Goal: Task Accomplishment & Management: Manage account settings

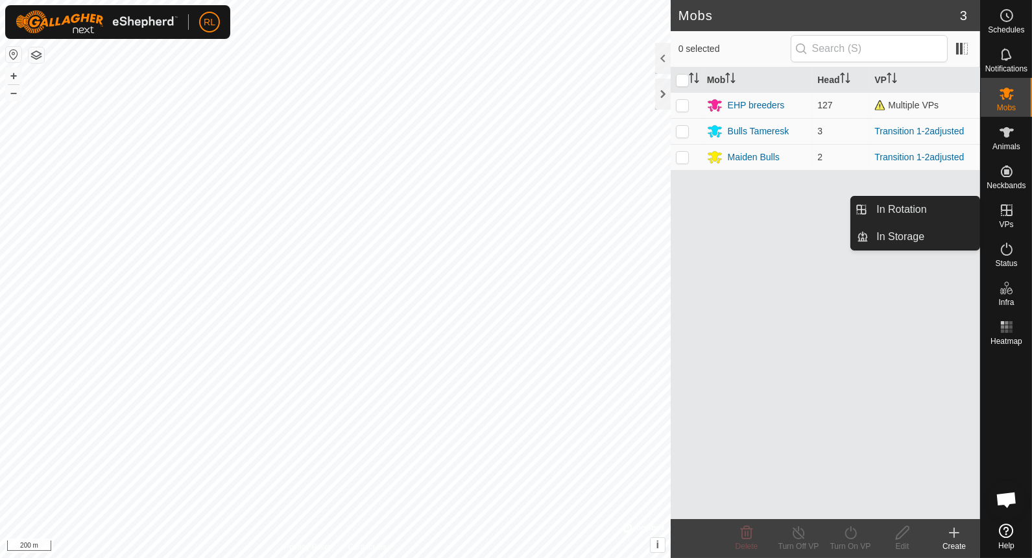
click at [1010, 209] on icon at bounding box center [1007, 210] width 12 height 12
click at [943, 204] on link "In Rotation" at bounding box center [923, 210] width 111 height 26
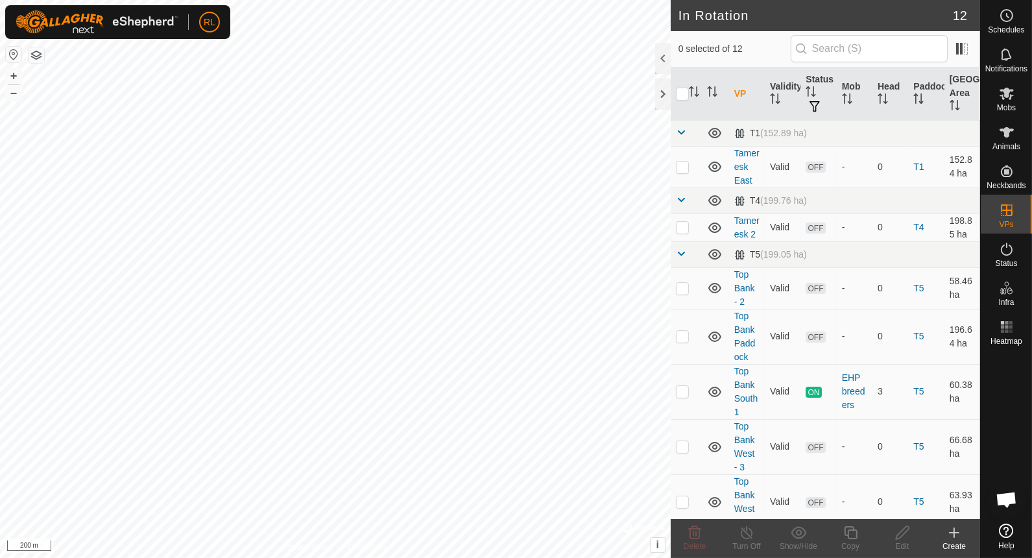
click at [957, 535] on icon at bounding box center [954, 533] width 16 height 16
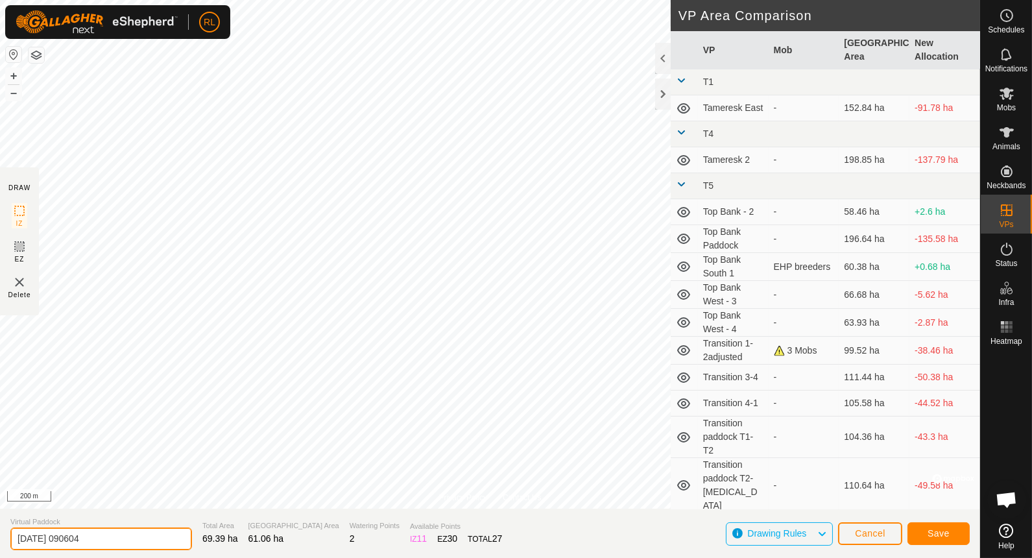
click at [125, 543] on input "[DATE] 090604" at bounding box center [101, 538] width 182 height 23
type input "2"
type input "get back in 3"
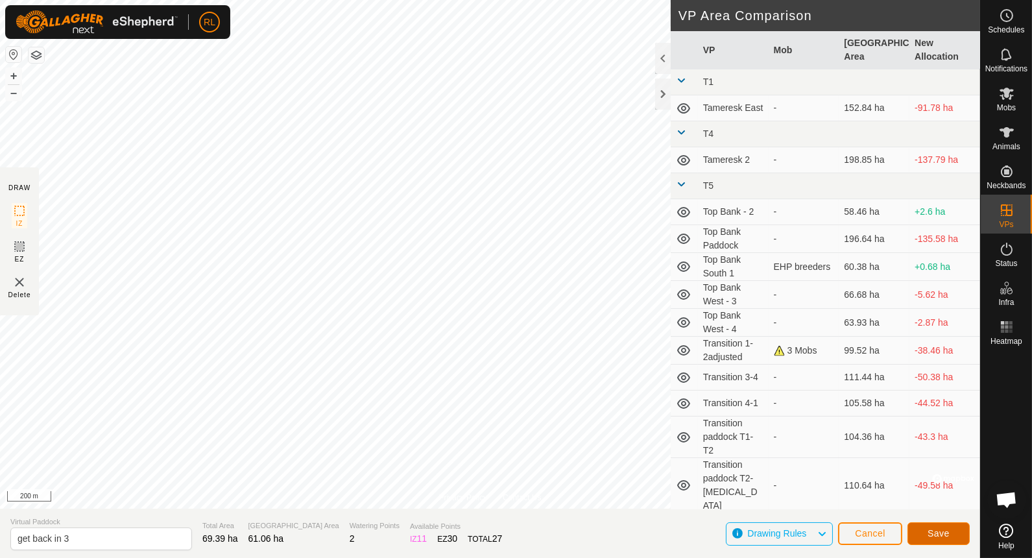
click at [944, 528] on span "Save" at bounding box center [938, 533] width 22 height 10
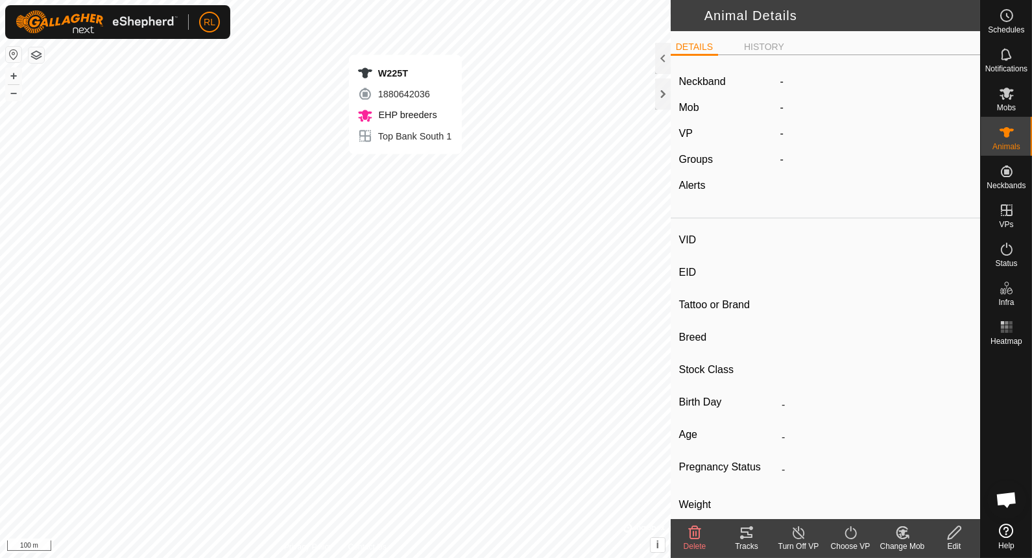
type input "W225T"
type input "982123771314561"
type input "-"
type input "Angus"
type input "EHP Breed"
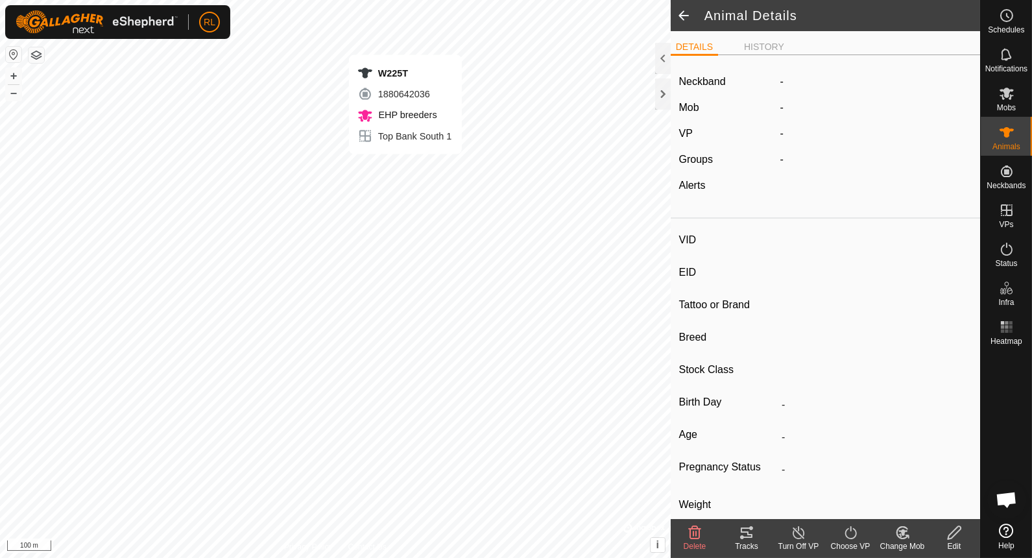
type input "0 kg"
type input "-"
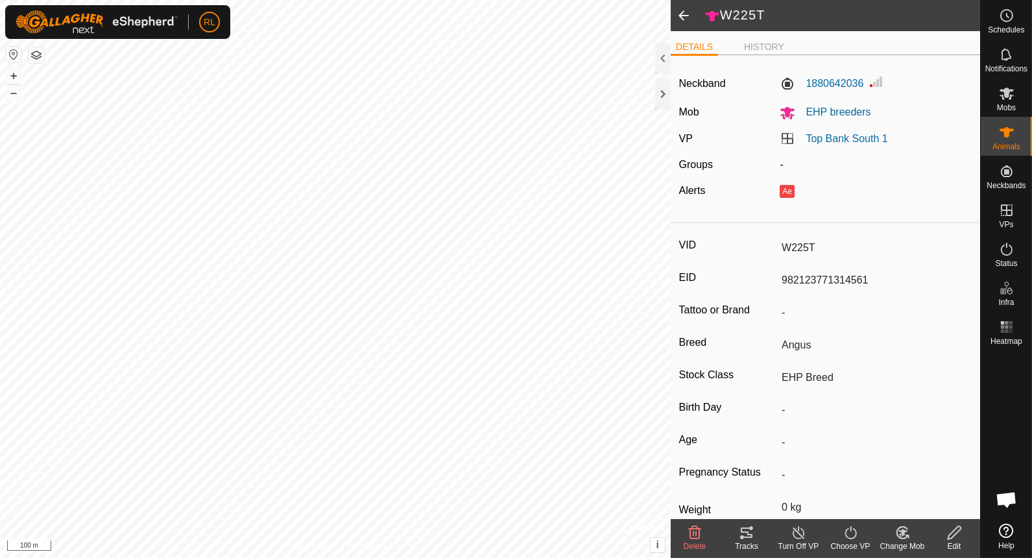
click at [852, 537] on icon at bounding box center [851, 533] width 16 height 16
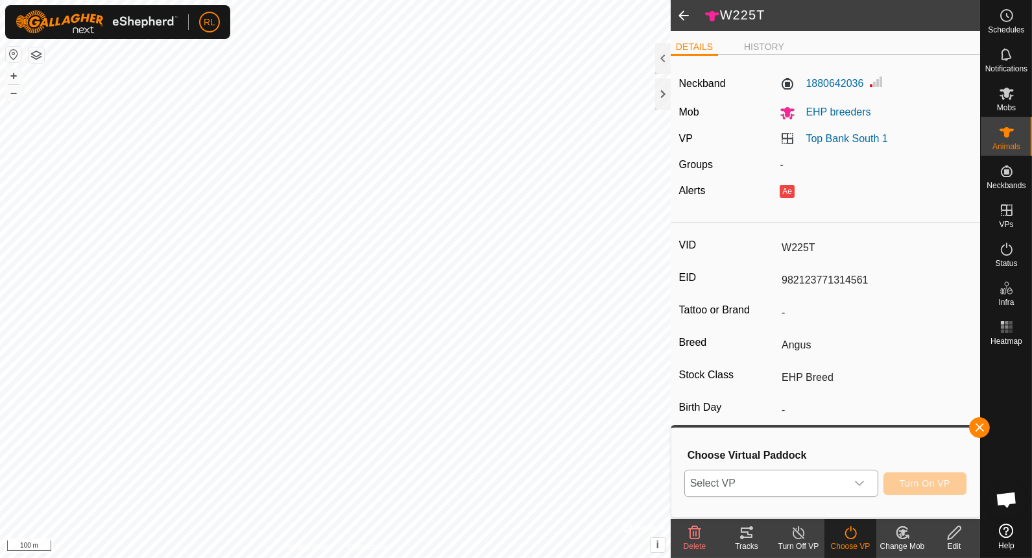
click at [863, 488] on div "dropdown trigger" at bounding box center [859, 483] width 26 height 26
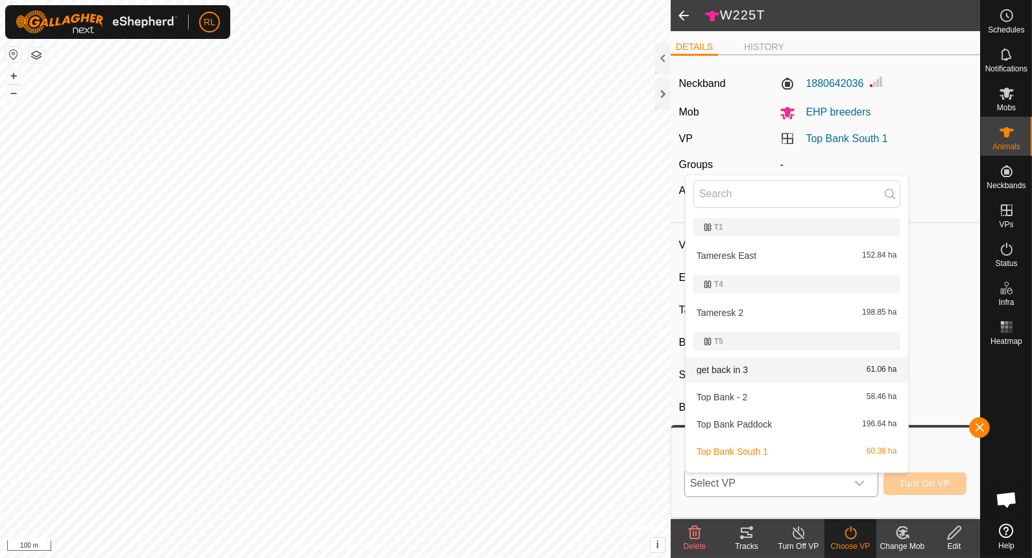
click at [763, 364] on li "get back in 3 61.06 ha" at bounding box center [797, 370] width 222 height 26
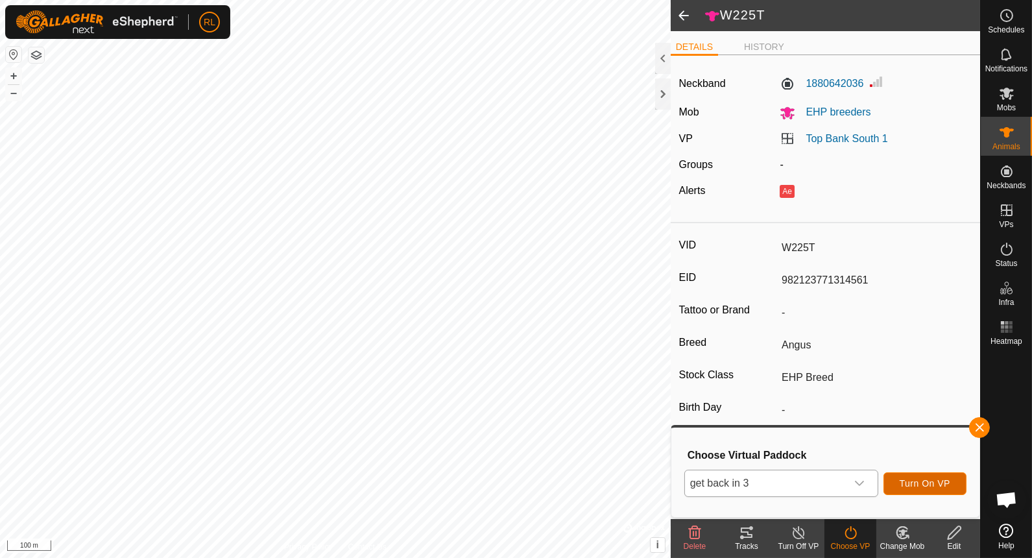
click at [926, 480] on span "Turn On VP" at bounding box center [925, 483] width 51 height 10
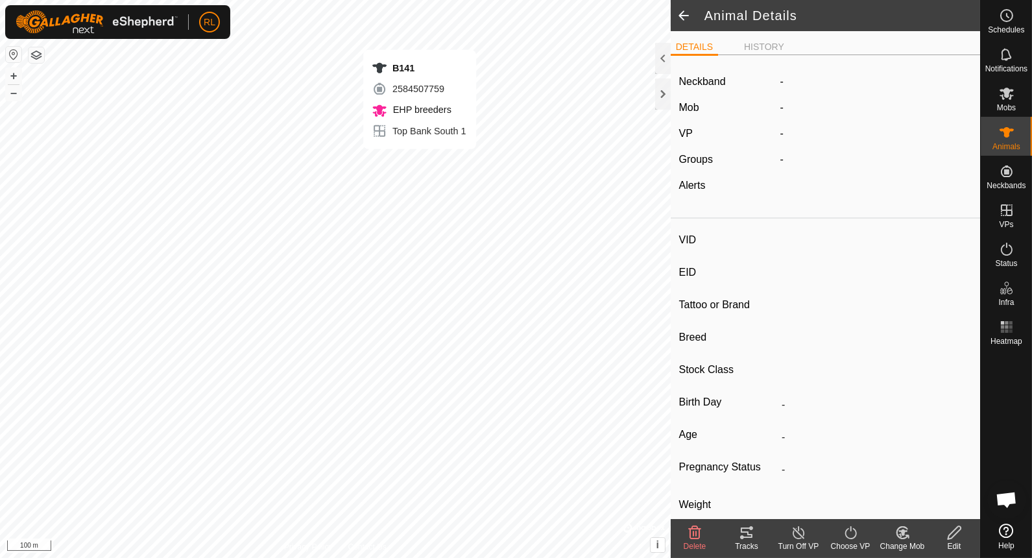
type input "B141"
type input "-"
type input "EHP Breed"
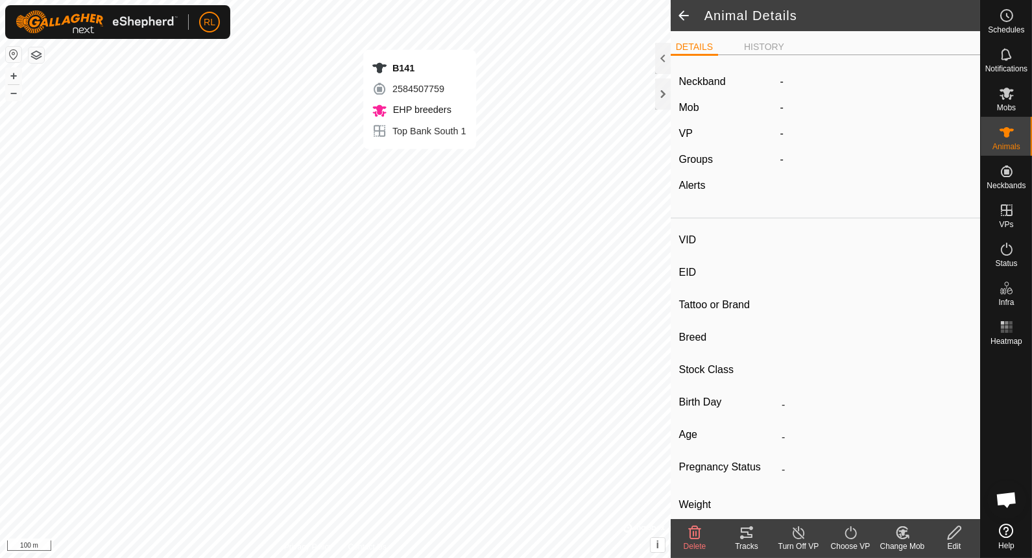
type input "0 kg"
type input "-"
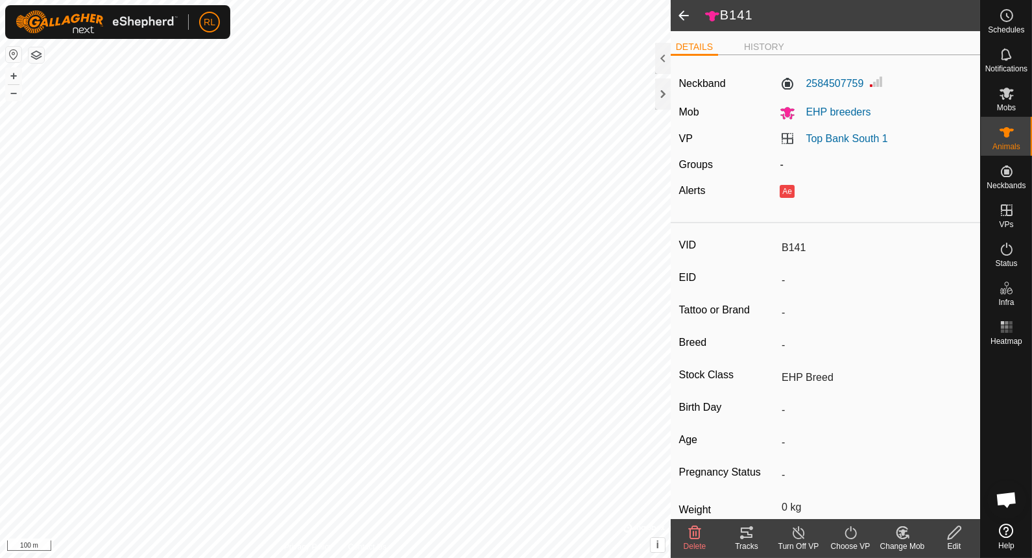
click at [844, 536] on icon at bounding box center [851, 533] width 16 height 16
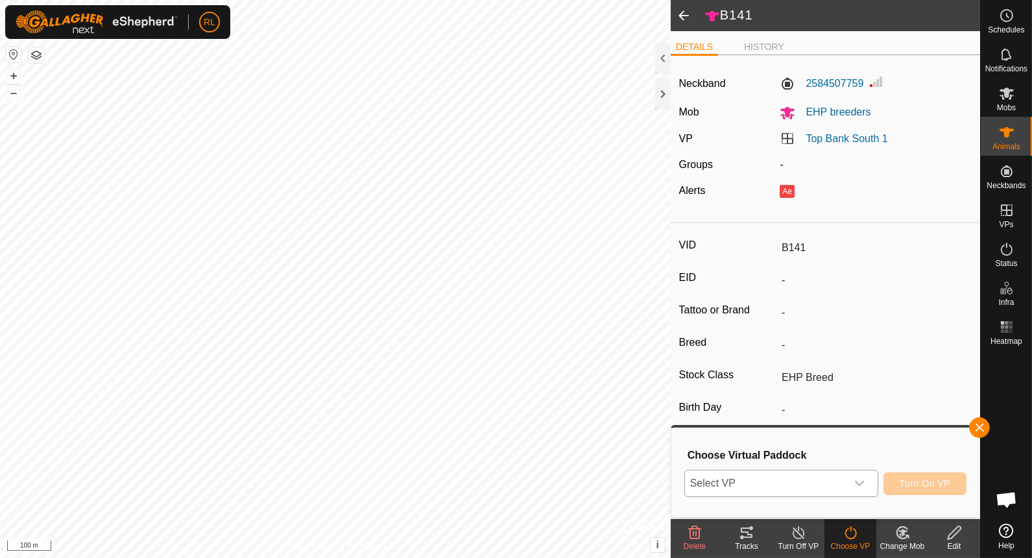
click at [861, 484] on icon "dropdown trigger" at bounding box center [859, 483] width 10 height 10
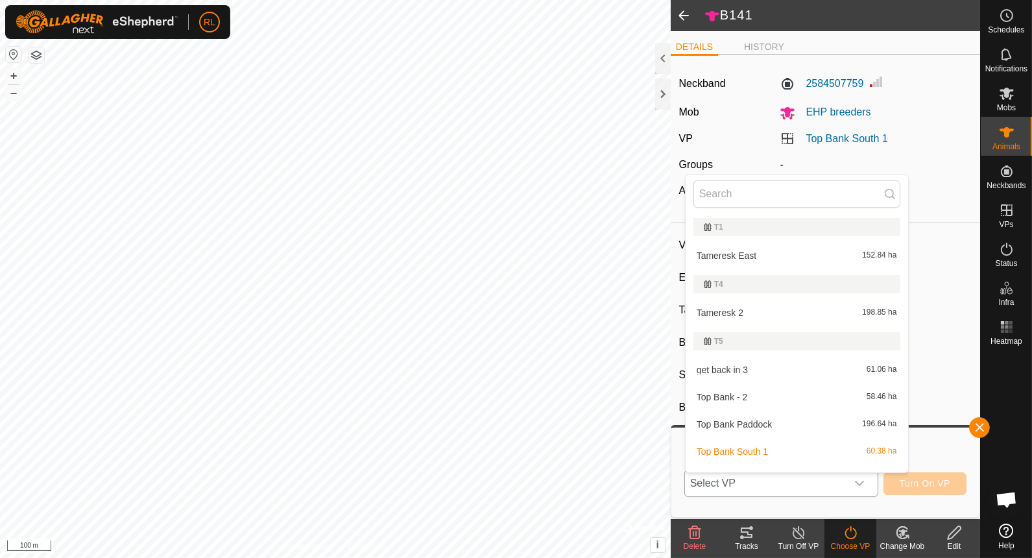
scroll to position [19, 0]
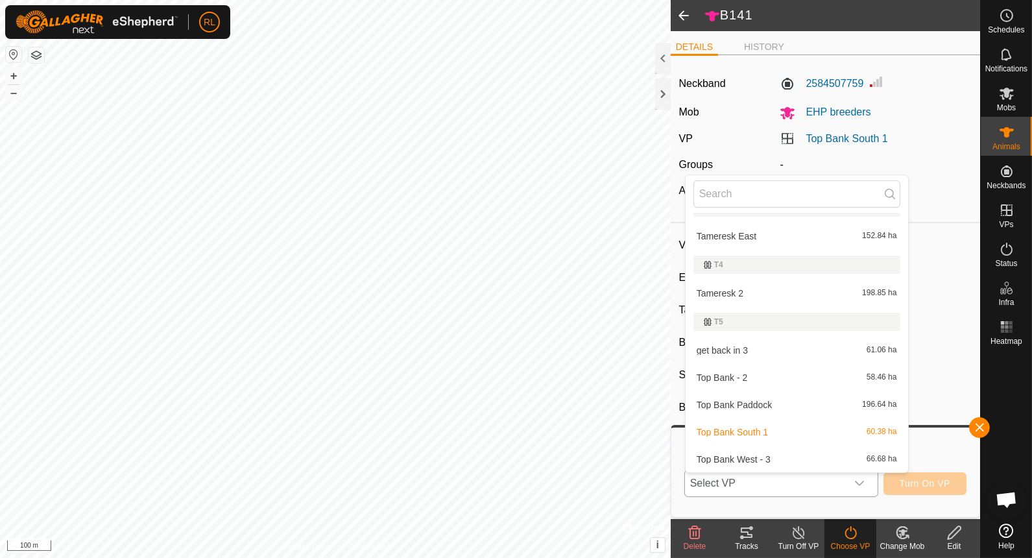
click at [763, 352] on li "get back in 3 61.06 ha" at bounding box center [797, 350] width 222 height 26
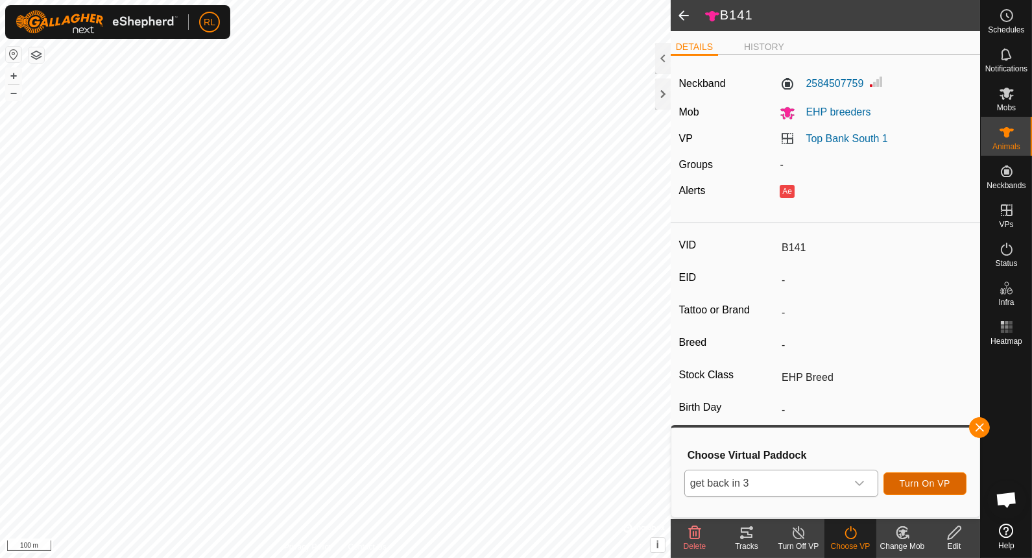
click at [942, 482] on span "Turn On VP" at bounding box center [925, 483] width 51 height 10
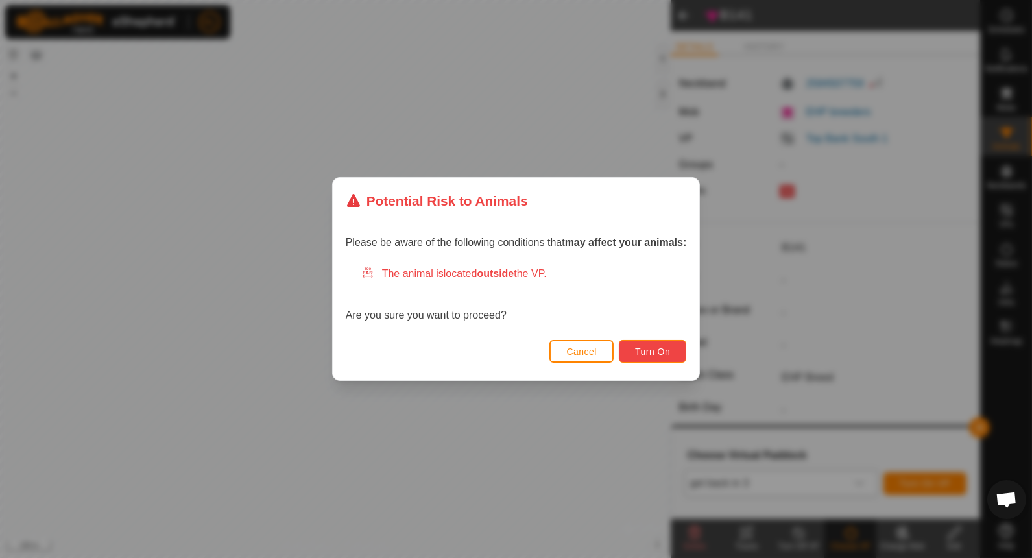
click at [655, 352] on span "Turn On" at bounding box center [652, 351] width 35 height 10
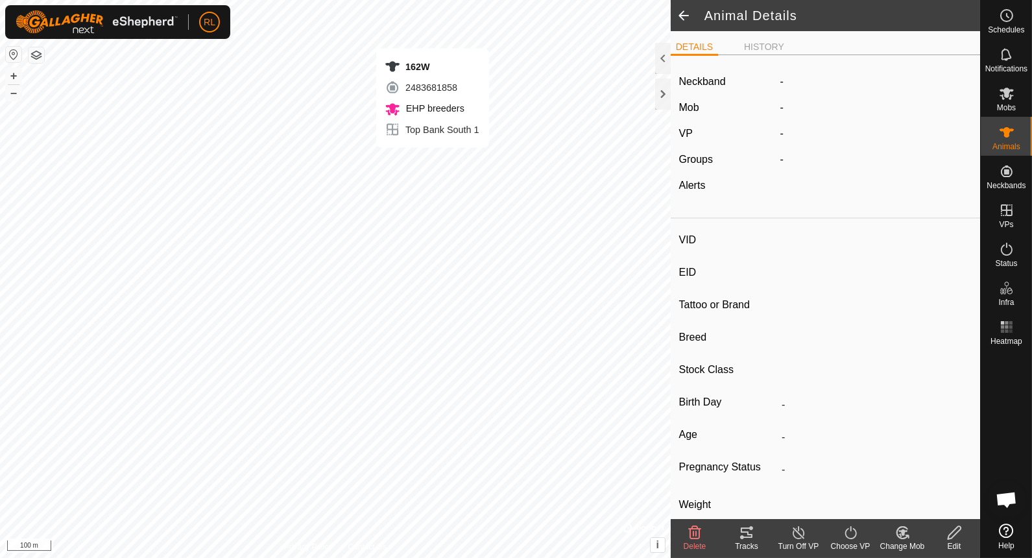
type input "162W"
type input "982123733494799"
type input "-"
type input "Angus"
type input "EHP Breed"
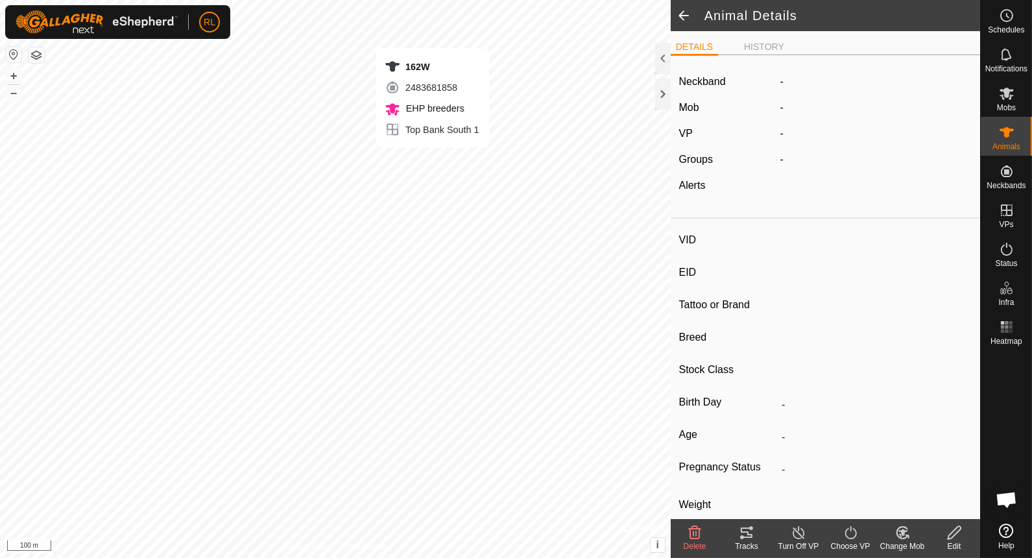
type input "0 kg"
type input "-"
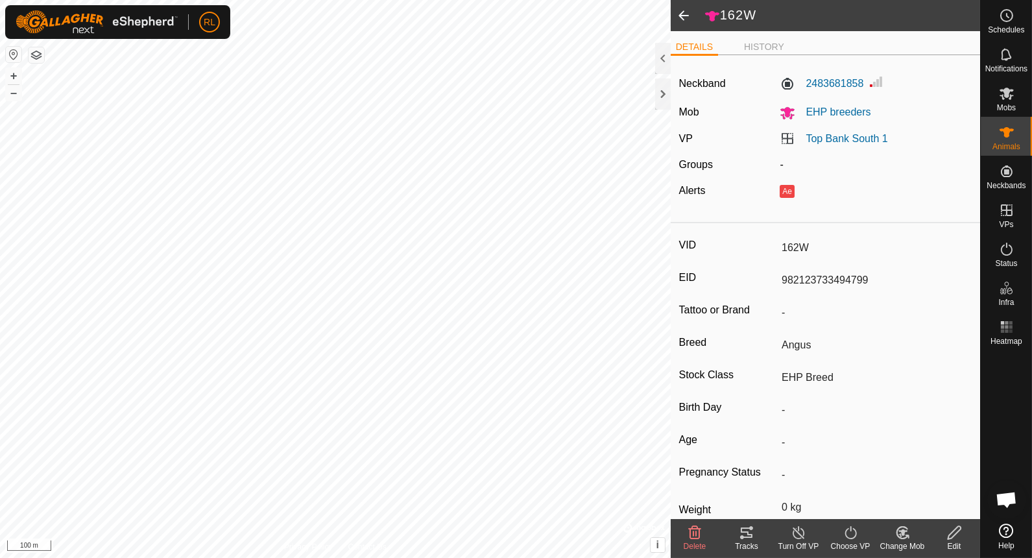
click at [846, 549] on div "Choose VP" at bounding box center [850, 546] width 52 height 12
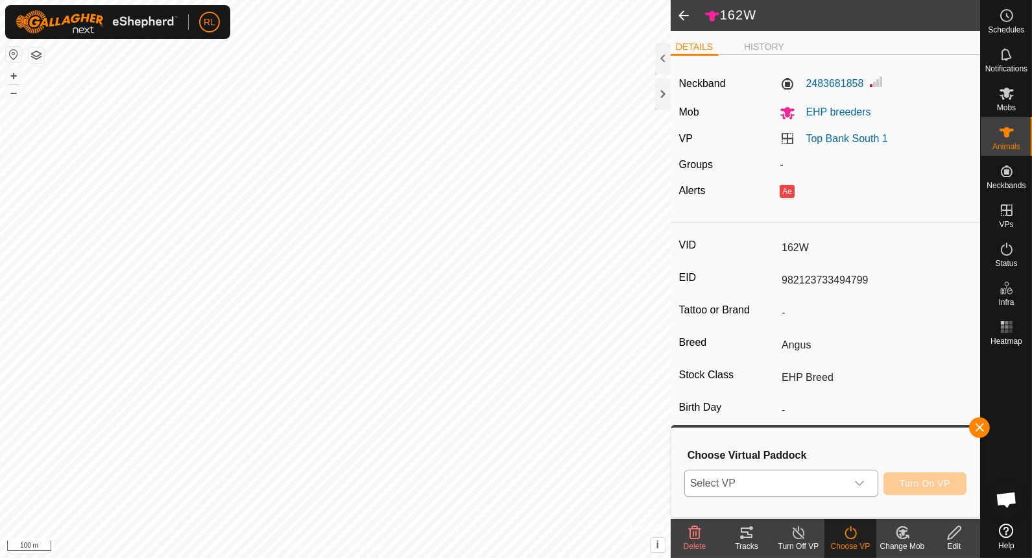
click at [863, 487] on icon "dropdown trigger" at bounding box center [859, 483] width 10 height 10
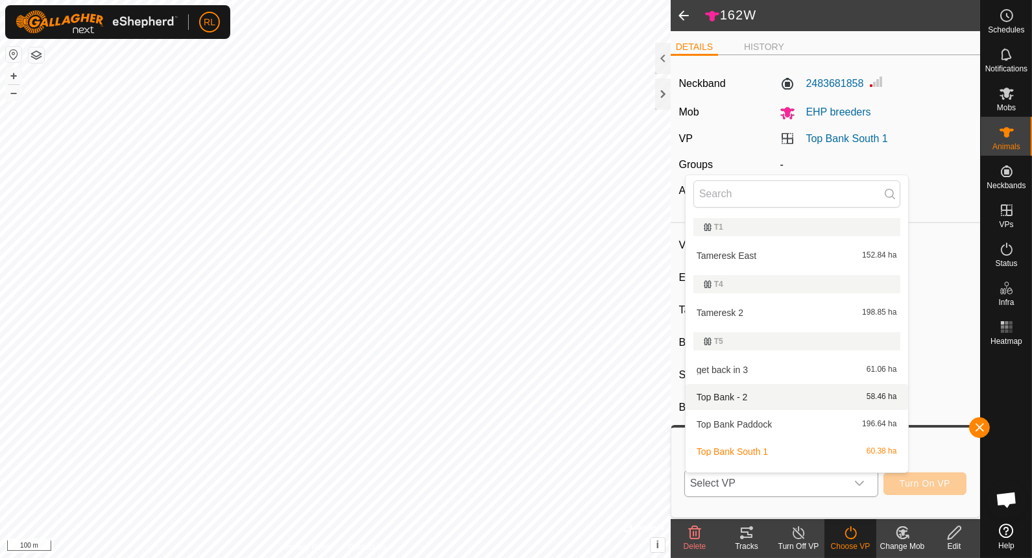
scroll to position [19, 0]
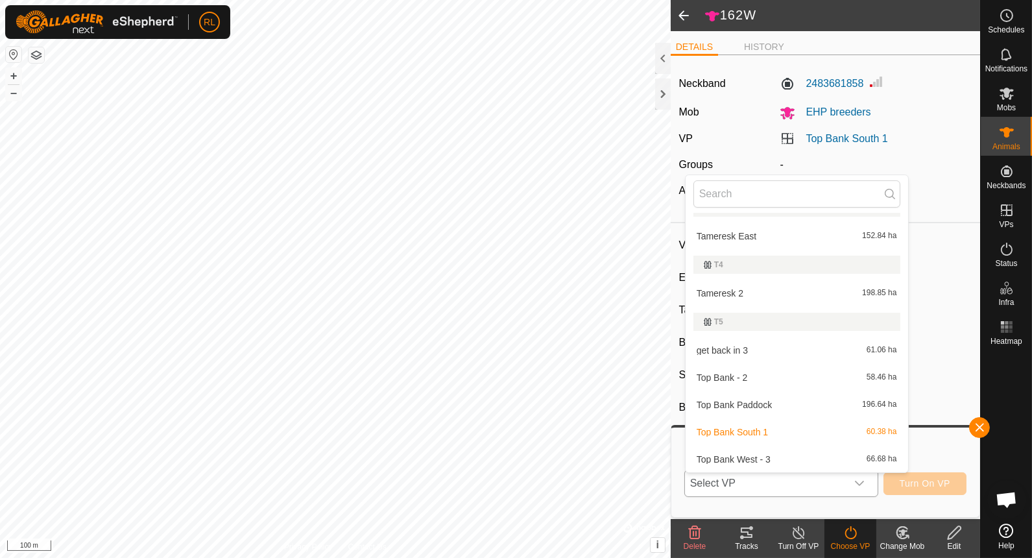
click at [763, 349] on li "get back in 3 61.06 ha" at bounding box center [797, 350] width 222 height 26
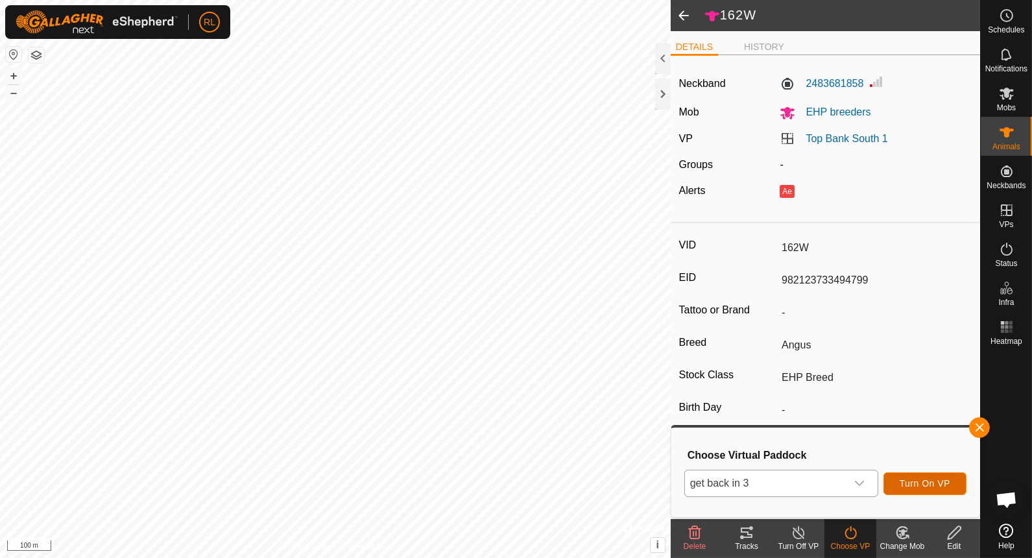
click at [935, 478] on span "Turn On VP" at bounding box center [925, 483] width 51 height 10
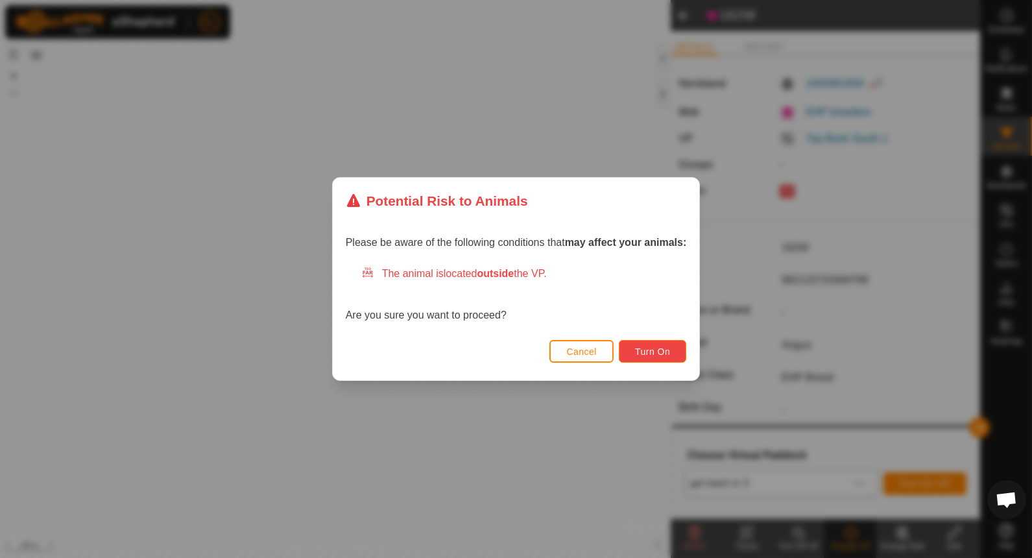
click at [636, 348] on span "Turn On" at bounding box center [652, 351] width 35 height 10
